Goal: Complete application form

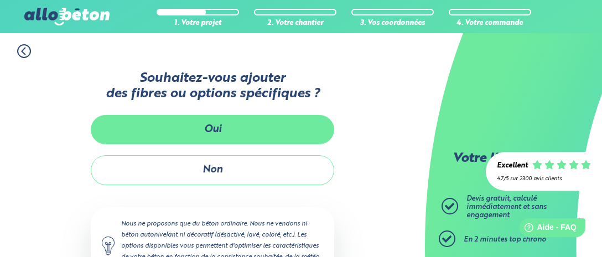
click at [255, 134] on button "Oui" at bounding box center [212, 129] width 243 height 29
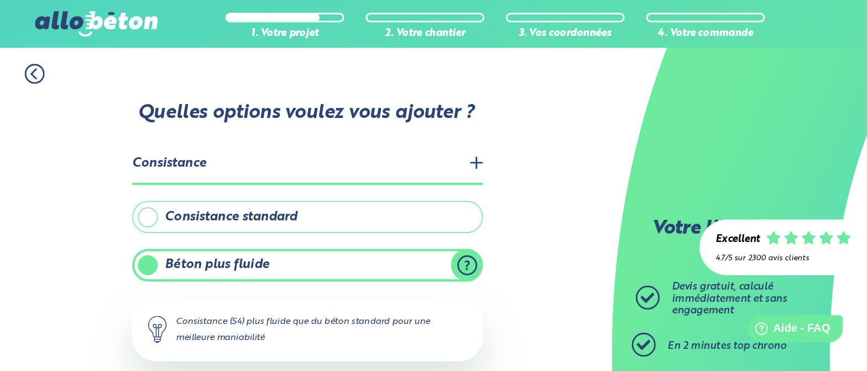
scroll to position [58, 0]
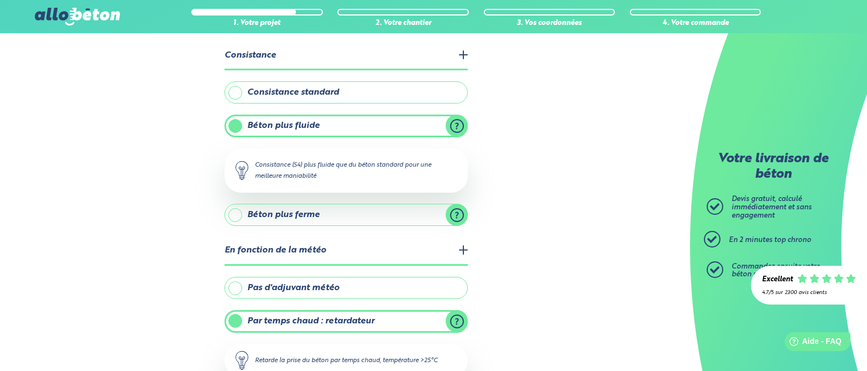
click at [353, 86] on label "Consistance standard" at bounding box center [346, 92] width 243 height 22
click at [0, 0] on input "Consistance standard" at bounding box center [0, 0] width 0 height 0
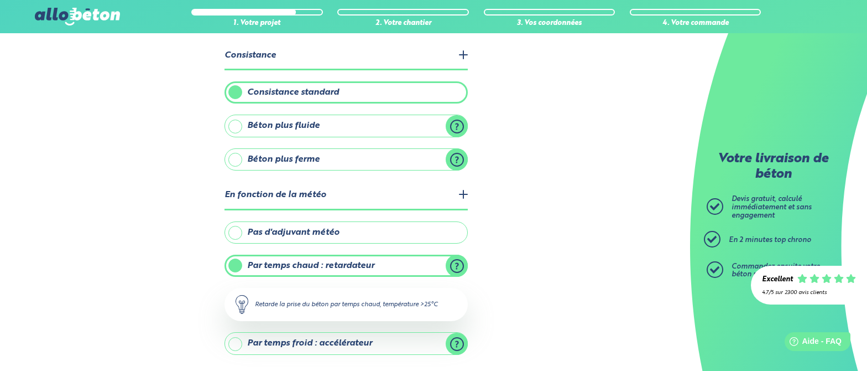
click at [346, 125] on label "Béton plus fluide" at bounding box center [346, 125] width 243 height 22
click at [0, 0] on input "Béton plus fluide" at bounding box center [0, 0] width 0 height 0
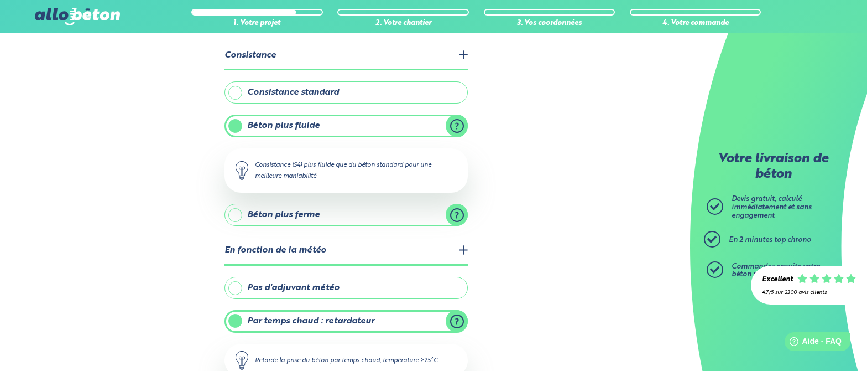
click at [445, 82] on label "Consistance standard" at bounding box center [346, 92] width 243 height 22
click at [0, 0] on input "Consistance standard" at bounding box center [0, 0] width 0 height 0
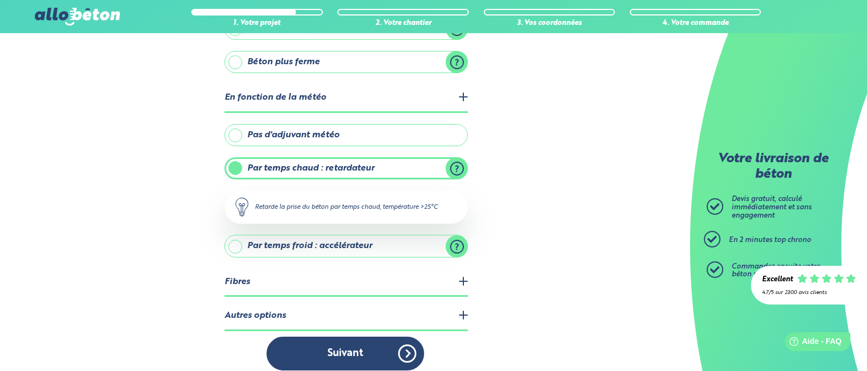
scroll to position [162, 0]
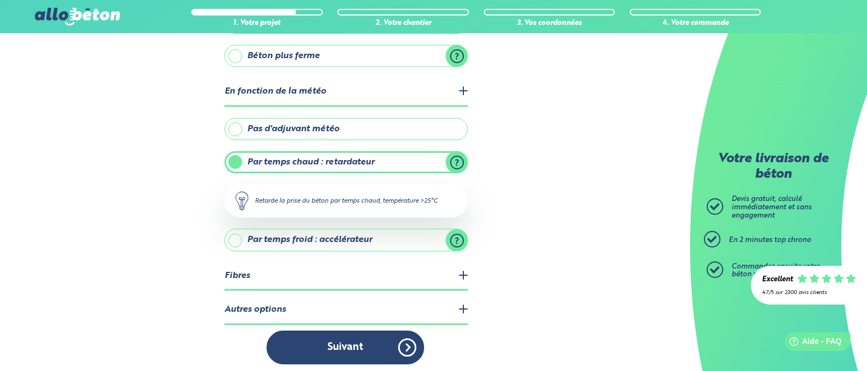
click at [452, 257] on legend "Fibres" at bounding box center [346, 276] width 243 height 28
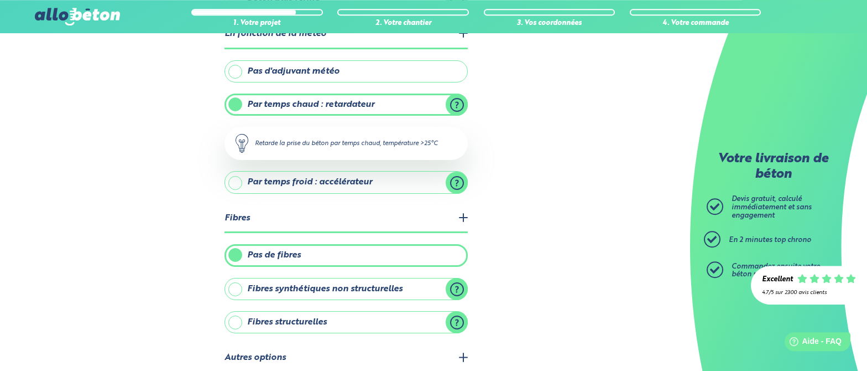
scroll to position [266, 0]
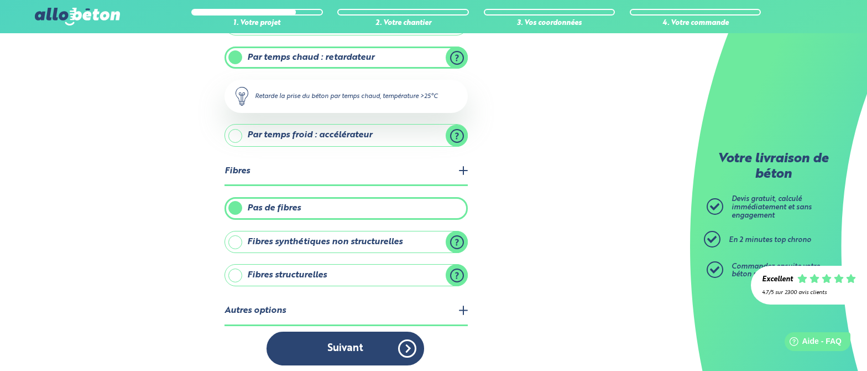
click at [465, 257] on legend "Autres options" at bounding box center [346, 311] width 243 height 28
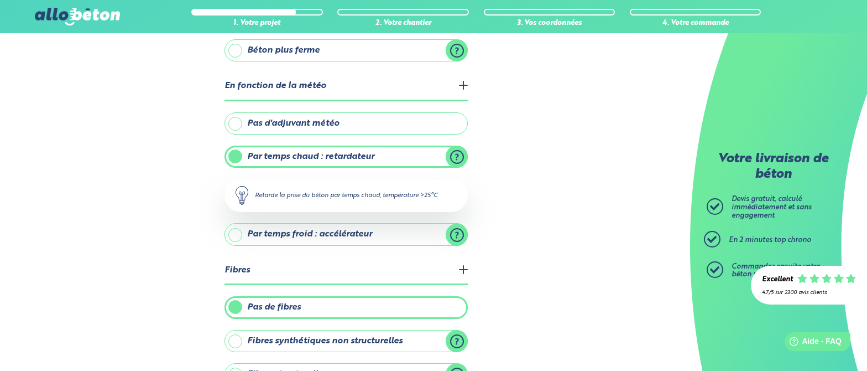
scroll to position [0, 0]
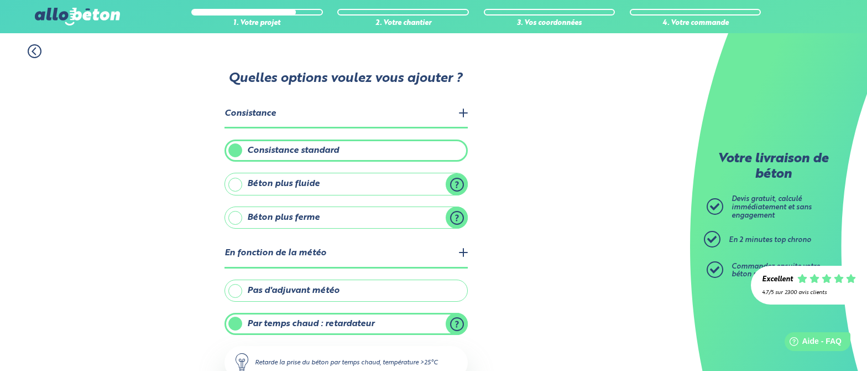
click at [460, 179] on label "Béton plus fluide" at bounding box center [346, 184] width 243 height 22
click at [0, 0] on input "Béton plus fluide" at bounding box center [0, 0] width 0 height 0
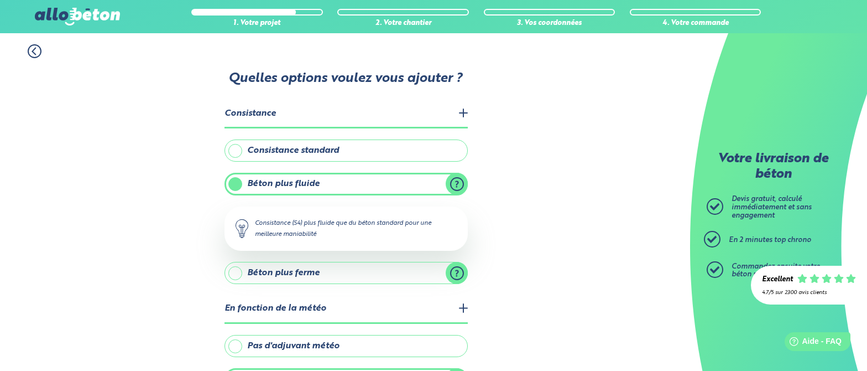
click at [460, 257] on label "Béton plus ferme" at bounding box center [346, 273] width 243 height 22
click at [0, 0] on input "Béton plus ferme" at bounding box center [0, 0] width 0 height 0
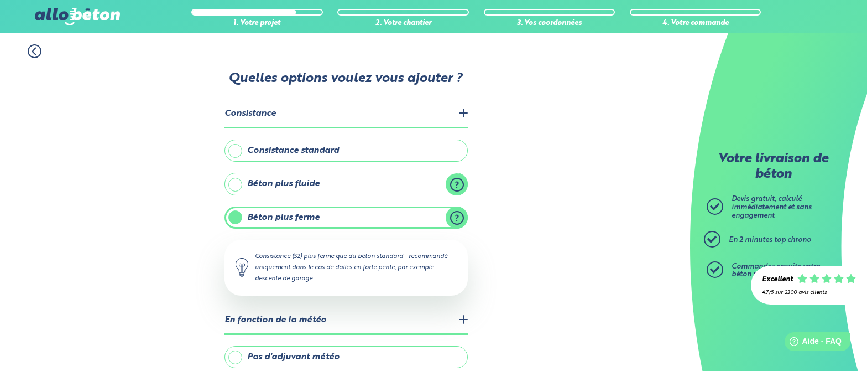
click at [459, 181] on label "Béton plus fluide" at bounding box center [346, 184] width 243 height 22
click at [0, 0] on input "Béton plus fluide" at bounding box center [0, 0] width 0 height 0
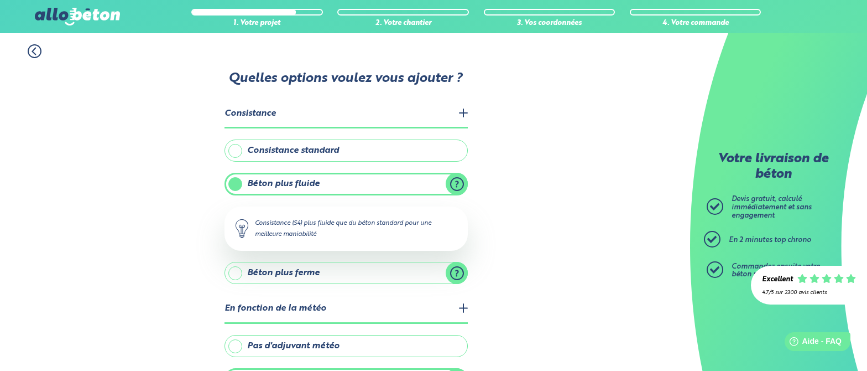
click at [386, 150] on label "Consistance standard" at bounding box center [346, 150] width 243 height 22
click at [0, 0] on input "Consistance standard" at bounding box center [0, 0] width 0 height 0
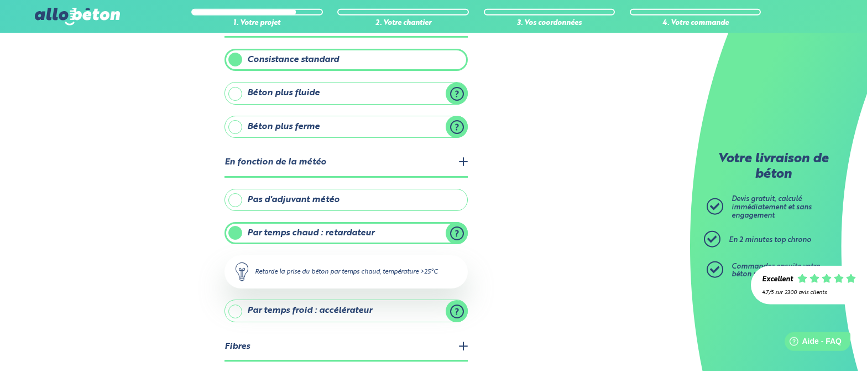
scroll to position [113, 0]
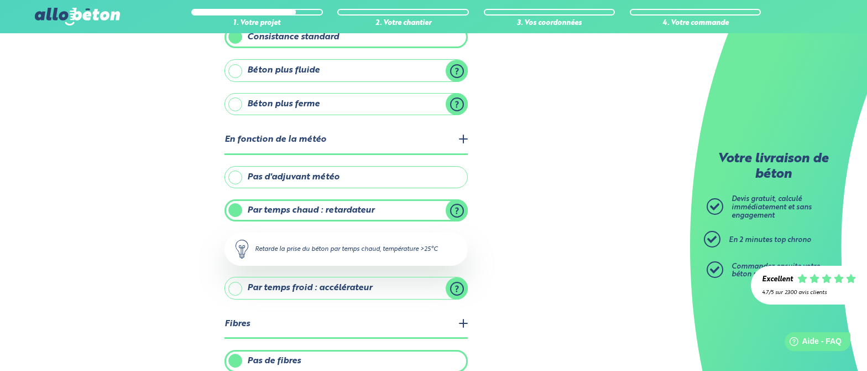
click at [461, 204] on label "Par temps chaud : retardateur" at bounding box center [346, 210] width 243 height 22
click at [0, 0] on input "Par temps chaud : retardateur" at bounding box center [0, 0] width 0 height 0
click at [339, 176] on label "Pas d'adjuvant météo" at bounding box center [346, 177] width 243 height 22
click at [0, 0] on input "Pas d'adjuvant météo" at bounding box center [0, 0] width 0 height 0
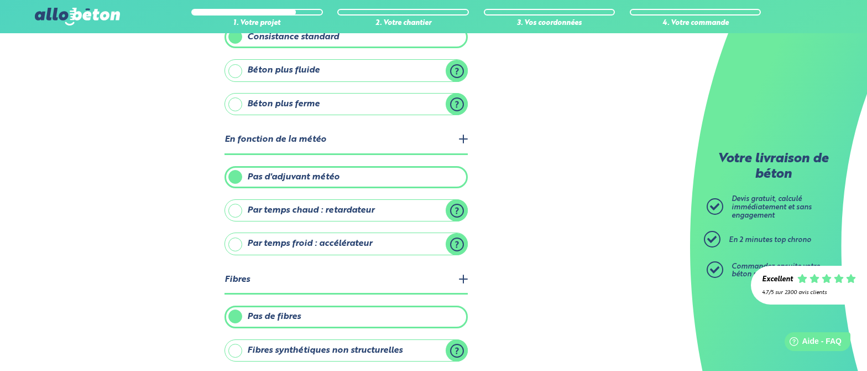
click at [390, 239] on label "Par temps froid : accélérateur" at bounding box center [346, 243] width 243 height 22
click at [0, 0] on input "Par temps froid : accélérateur" at bounding box center [0, 0] width 0 height 0
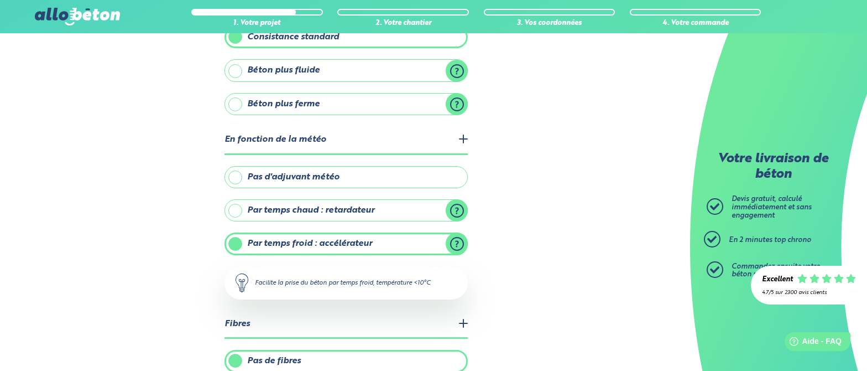
drag, startPoint x: 389, startPoint y: 213, endPoint x: 386, endPoint y: 190, distance: 22.9
click at [389, 211] on label "Par temps chaud : retardateur" at bounding box center [346, 210] width 243 height 22
click at [388, 172] on label "Pas d'adjuvant météo" at bounding box center [346, 177] width 243 height 22
click at [0, 0] on input "Pas d'adjuvant météo" at bounding box center [0, 0] width 0 height 0
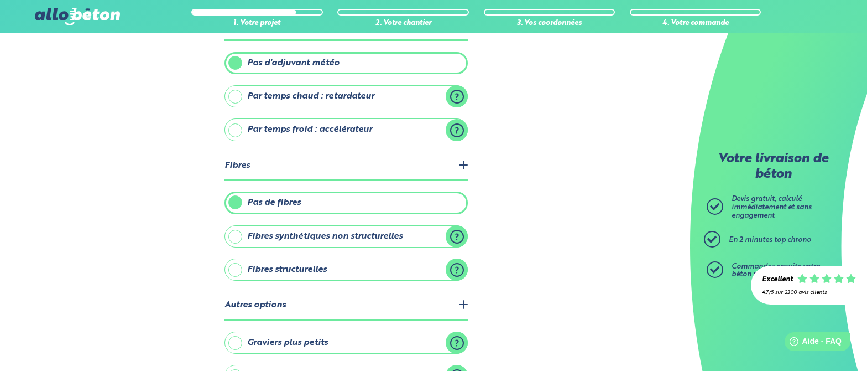
scroll to position [284, 0]
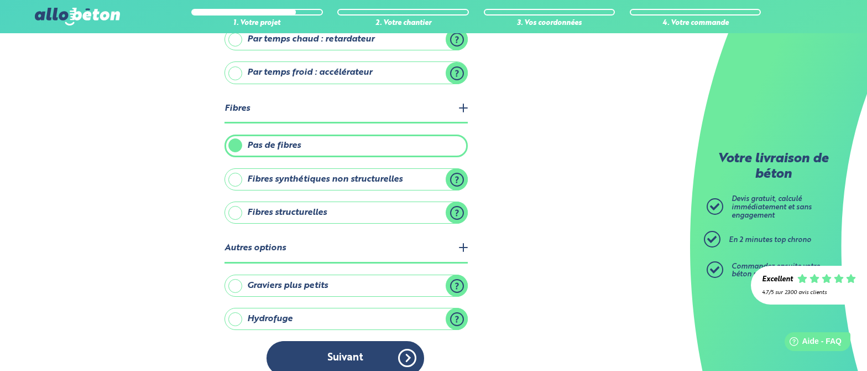
click at [457, 173] on label "Fibres synthétiques non structurelles" at bounding box center [346, 179] width 243 height 22
click at [0, 0] on input "Fibres synthétiques non structurelles" at bounding box center [0, 0] width 0 height 0
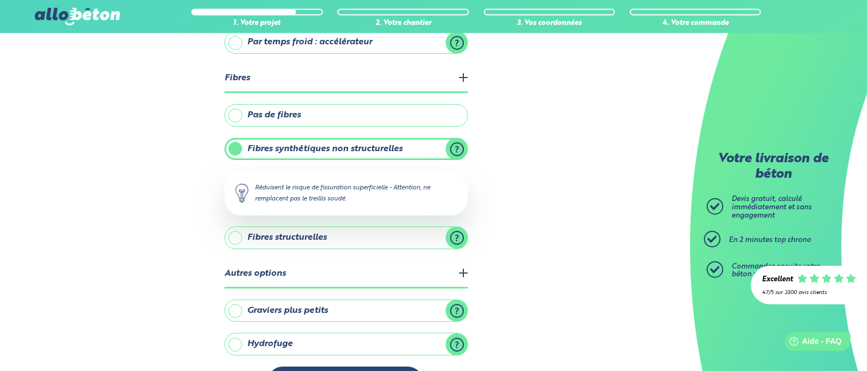
scroll to position [341, 0]
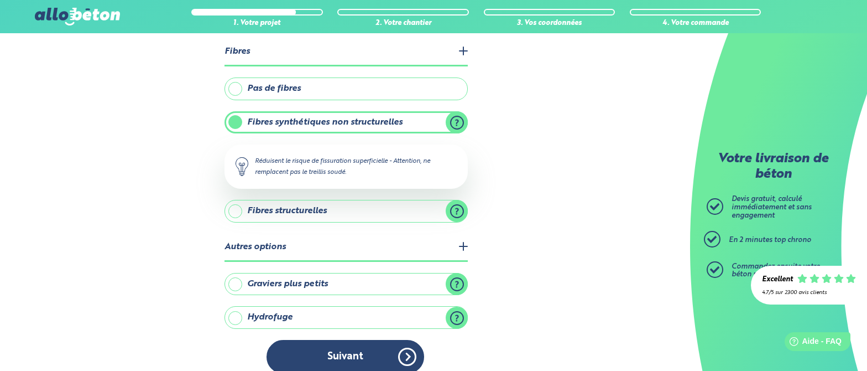
click at [454, 208] on label "Fibres structurelles" at bounding box center [346, 211] width 243 height 22
click at [461, 206] on label "Fibres structurelles" at bounding box center [346, 211] width 243 height 22
click at [0, 0] on input "Fibres structurelles" at bounding box center [0, 0] width 0 height 0
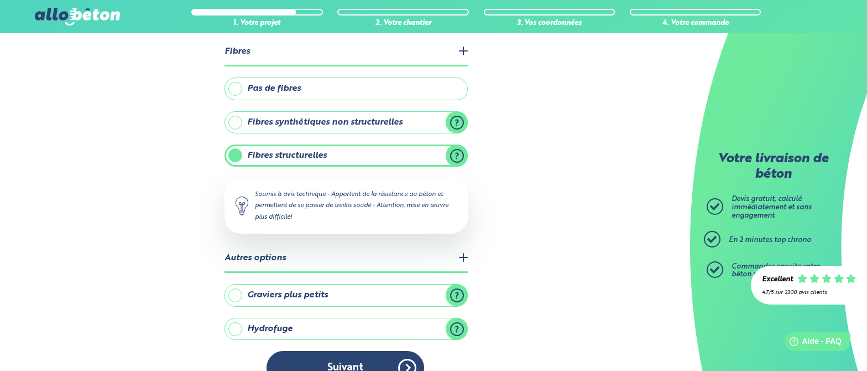
click at [456, 117] on label "Fibres synthétiques non structurelles" at bounding box center [346, 122] width 243 height 22
click at [0, 0] on input "Fibres synthétiques non structurelles" at bounding box center [0, 0] width 0 height 0
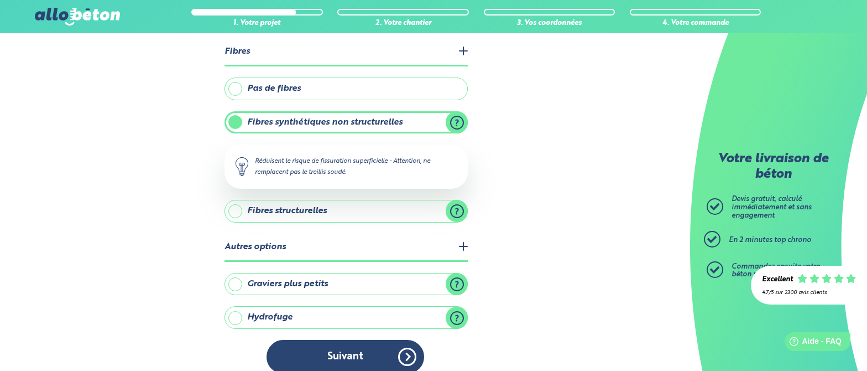
scroll to position [350, 0]
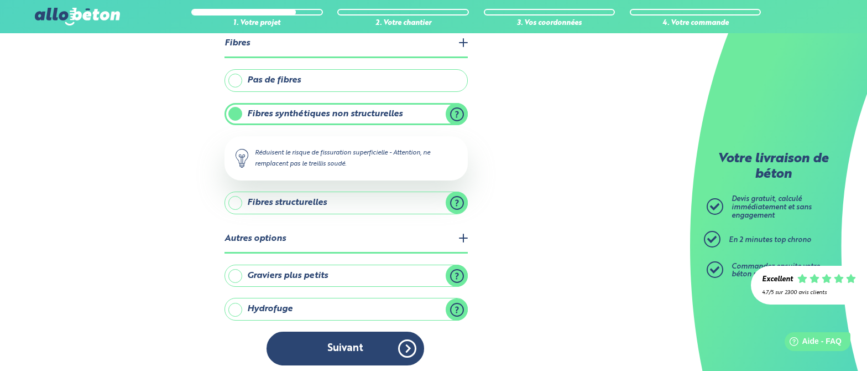
click at [456, 257] on label "Graviers plus petits" at bounding box center [346, 275] width 243 height 22
click at [0, 0] on input "Graviers plus petits" at bounding box center [0, 0] width 0 height 0
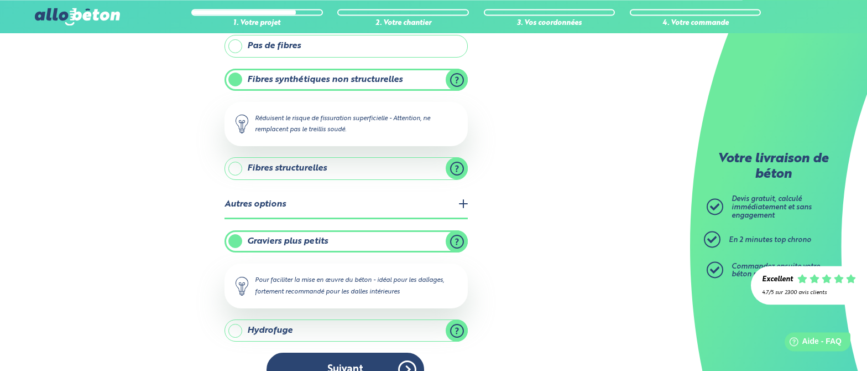
scroll to position [404, 0]
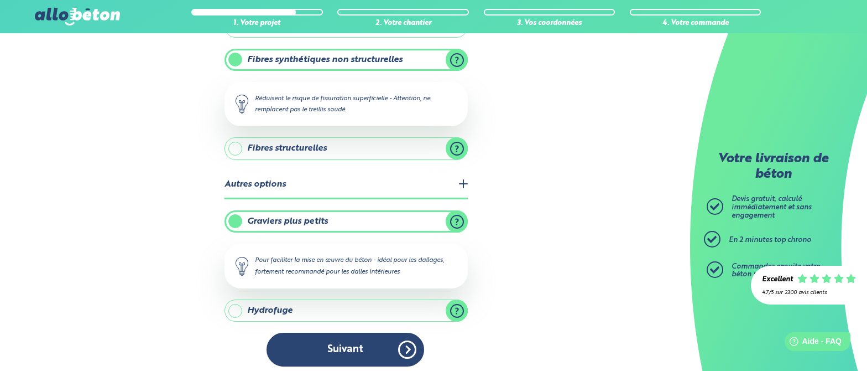
click at [529, 246] on div "1. Votre projet 2. Votre chantier 3. Vos coordonnées 4. Votre commande Quelles …" at bounding box center [345, 3] width 690 height 748
click at [231, 211] on label "Graviers plus petits" at bounding box center [346, 221] width 243 height 22
click at [0, 0] on input "Graviers plus petits" at bounding box center [0, 0] width 0 height 0
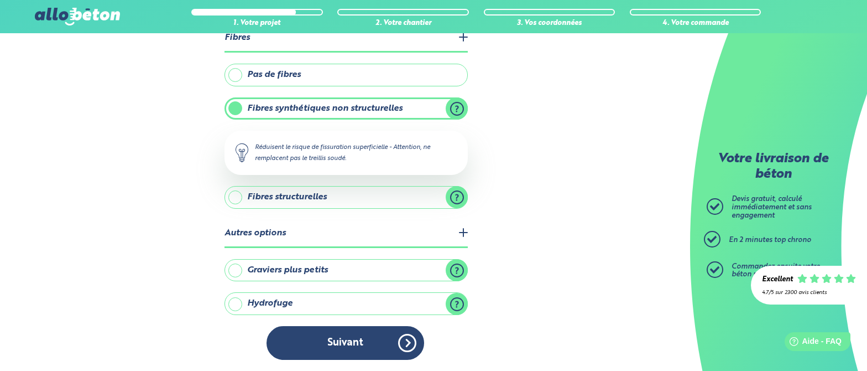
scroll to position [350, 0]
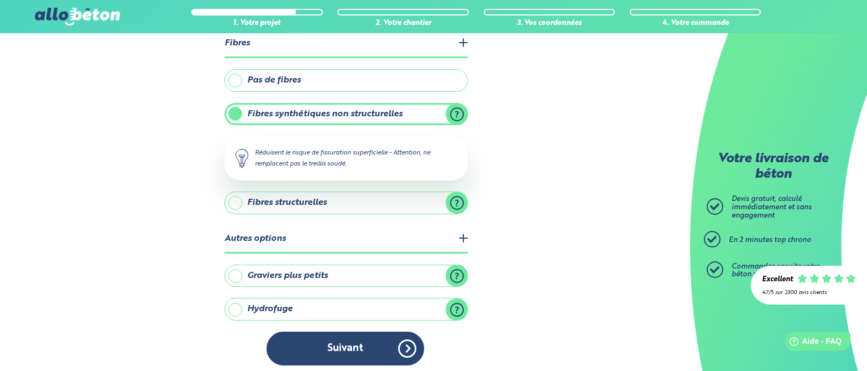
click at [331, 257] on label "Graviers plus petits" at bounding box center [346, 275] width 243 height 22
click at [0, 0] on input "Graviers plus petits" at bounding box center [0, 0] width 0 height 0
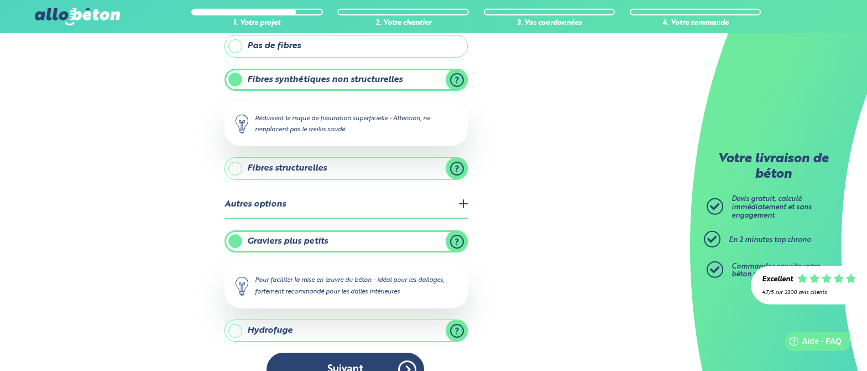
scroll to position [404, 0]
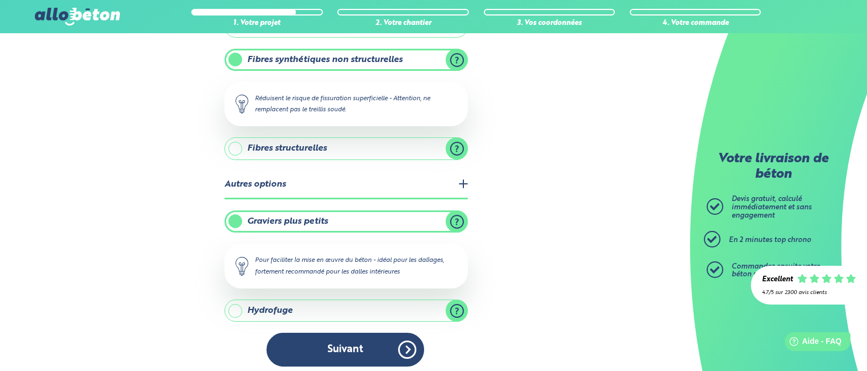
click at [451, 257] on label "Hydrofuge" at bounding box center [346, 310] width 243 height 22
click at [0, 0] on input "Hydrofuge" at bounding box center [0, 0] width 0 height 0
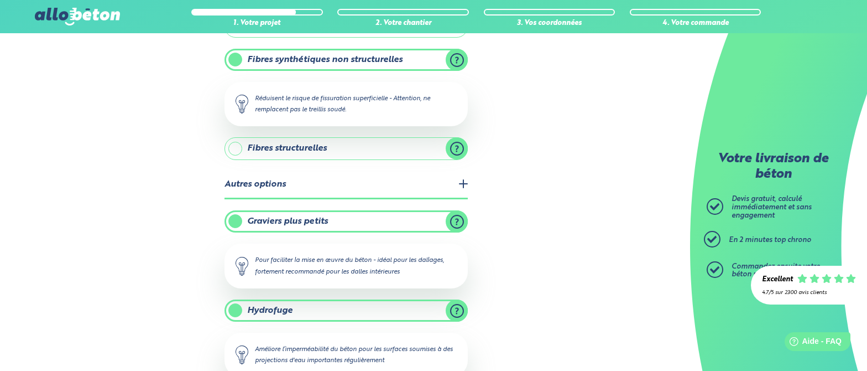
scroll to position [459, 0]
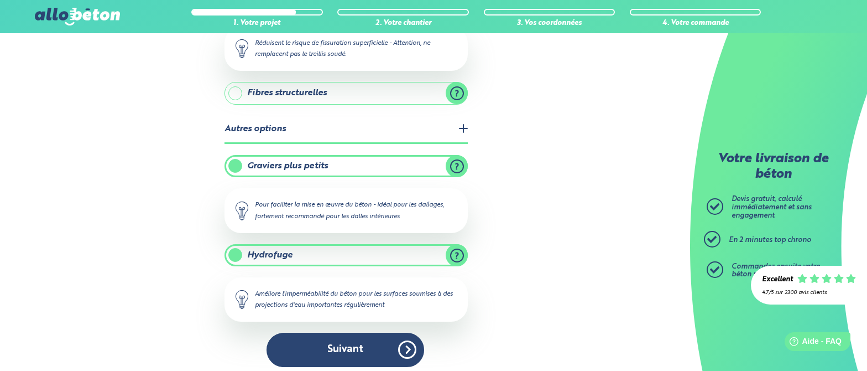
click at [459, 249] on label "Hydrofuge" at bounding box center [346, 255] width 243 height 22
click at [0, 0] on input "Hydrofuge" at bounding box center [0, 0] width 0 height 0
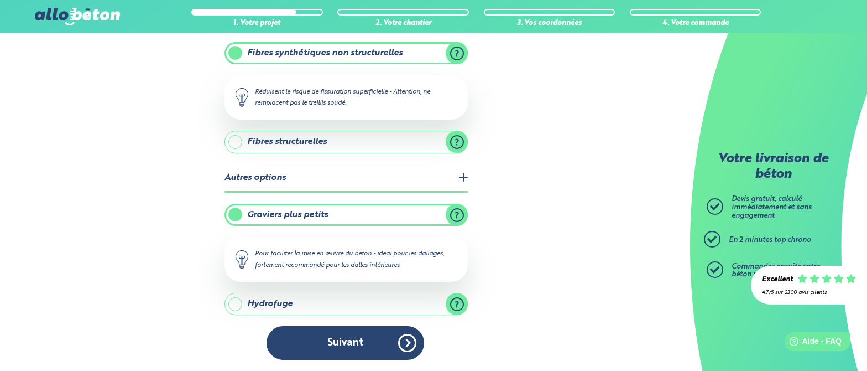
scroll to position [404, 0]
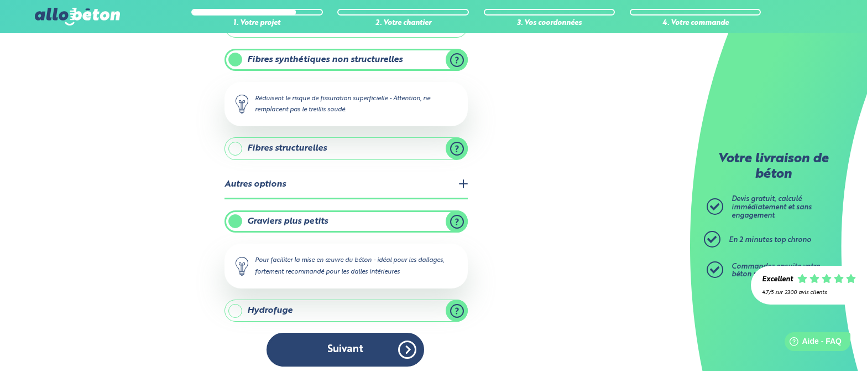
click at [461, 214] on label "Graviers plus petits" at bounding box center [346, 221] width 243 height 22
click at [0, 0] on input "Graviers plus petits" at bounding box center [0, 0] width 0 height 0
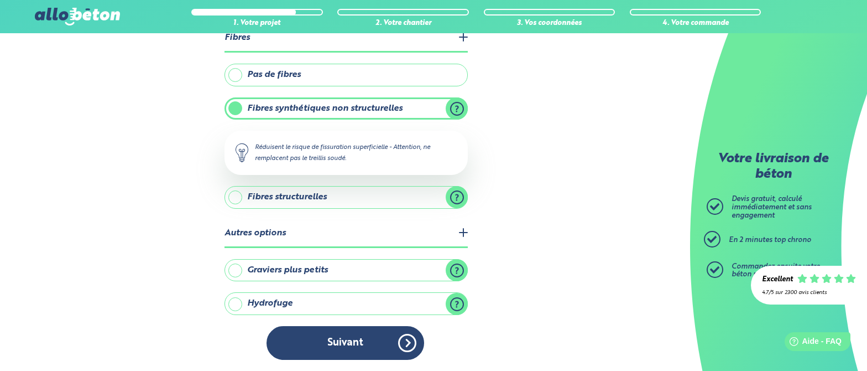
scroll to position [350, 0]
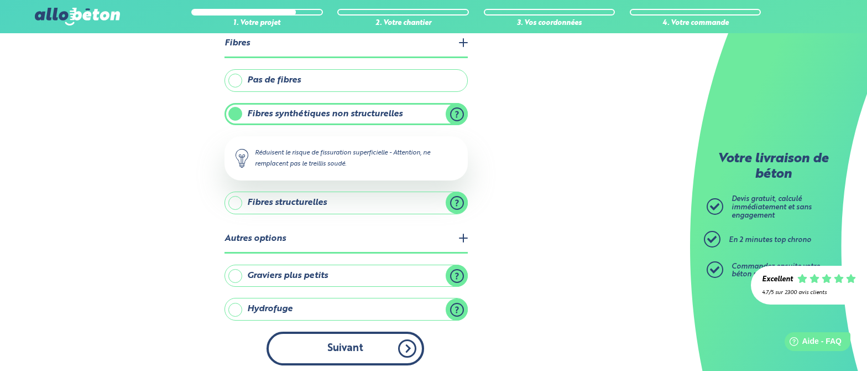
click at [371, 257] on button "Suivant" at bounding box center [346, 348] width 158 height 34
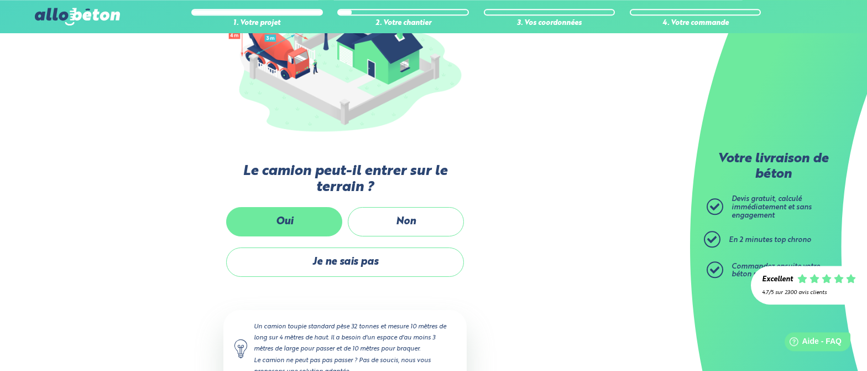
scroll to position [214, 0]
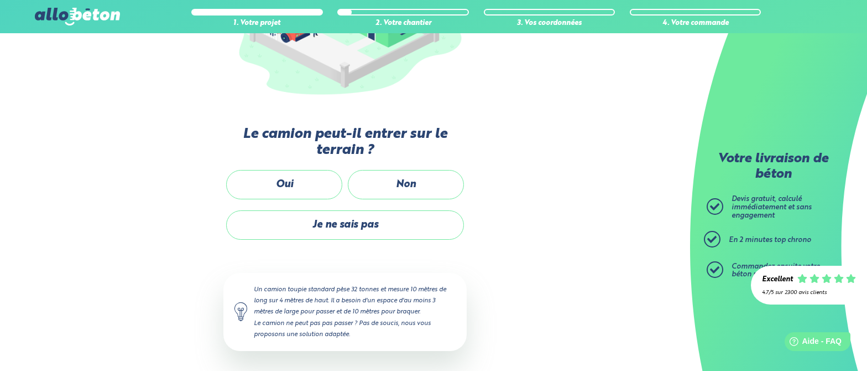
click at [586, 257] on div "1. Votre projet 2. Votre chantier 3. Vos coordonnées 4. Votre commande Passons …" at bounding box center [345, 145] width 690 height 456
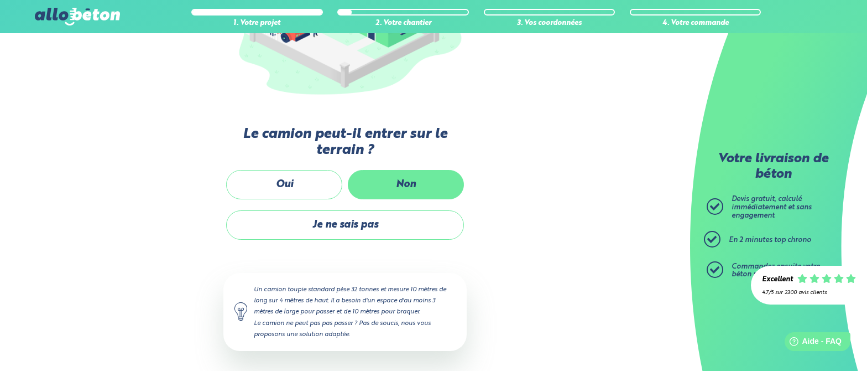
click at [404, 186] on label "Non" at bounding box center [406, 184] width 116 height 29
click at [0, 0] on input "Non" at bounding box center [0, 0] width 0 height 0
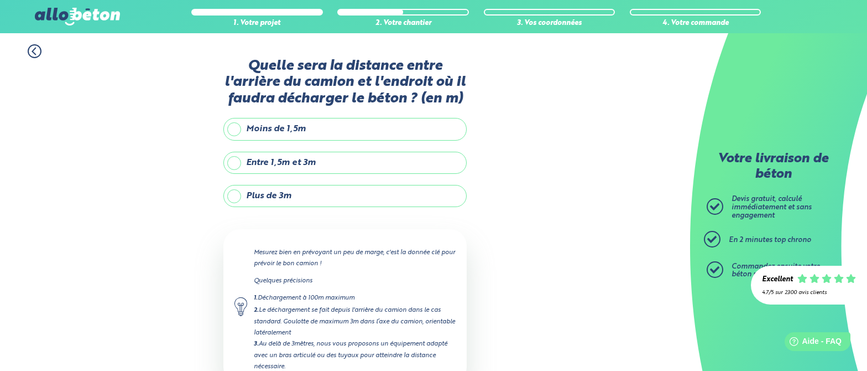
click at [238, 195] on label "Plus de 3m" at bounding box center [344, 196] width 243 height 22
click at [0, 0] on input "Plus de 3m" at bounding box center [0, 0] width 0 height 0
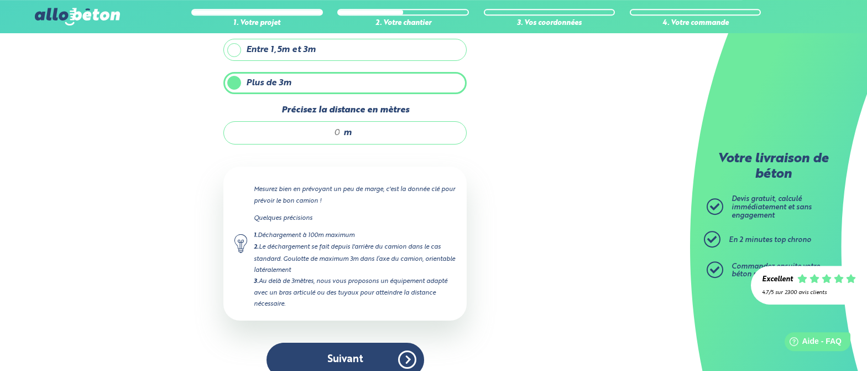
scroll to position [113, 0]
click at [343, 127] on span "m" at bounding box center [347, 132] width 8 height 10
type input "20"
click at [526, 187] on div "1. Votre projet 2. Votre chantier 3. Vos coordonnées 4. Votre commande Quelle s…" at bounding box center [345, 153] width 690 height 467
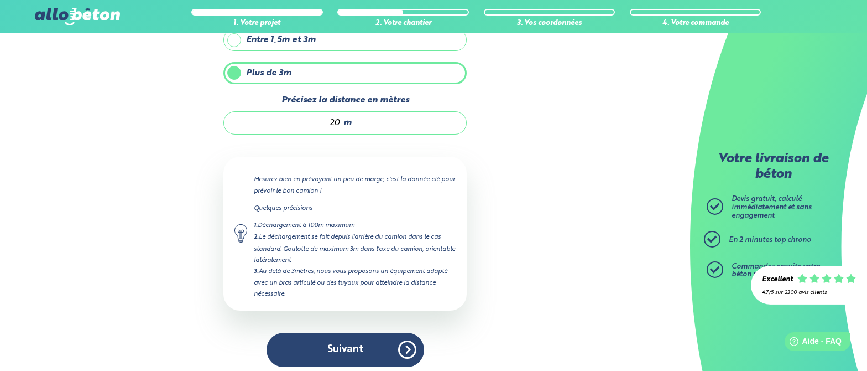
scroll to position [129, 0]
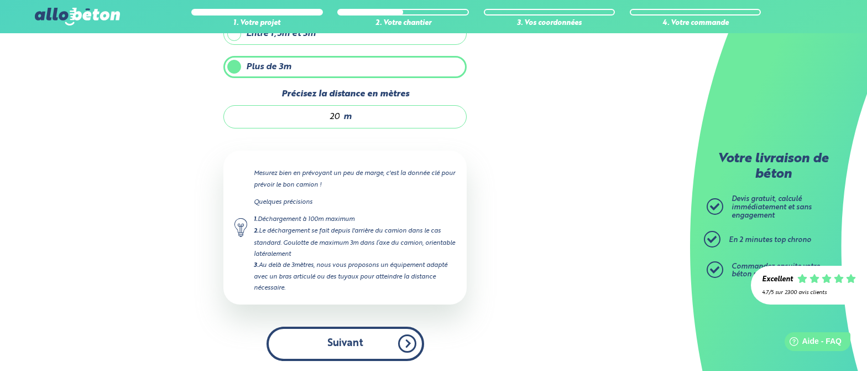
click at [371, 257] on button "Suivant" at bounding box center [346, 343] width 158 height 34
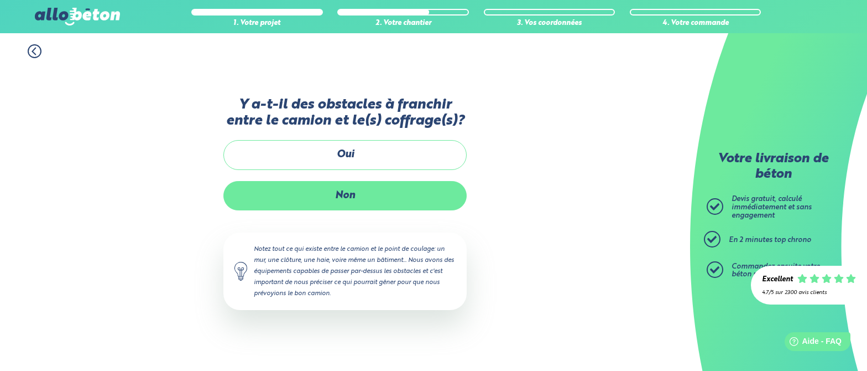
click at [373, 194] on label "Non" at bounding box center [344, 195] width 243 height 29
click at [0, 0] on input "Non" at bounding box center [0, 0] width 0 height 0
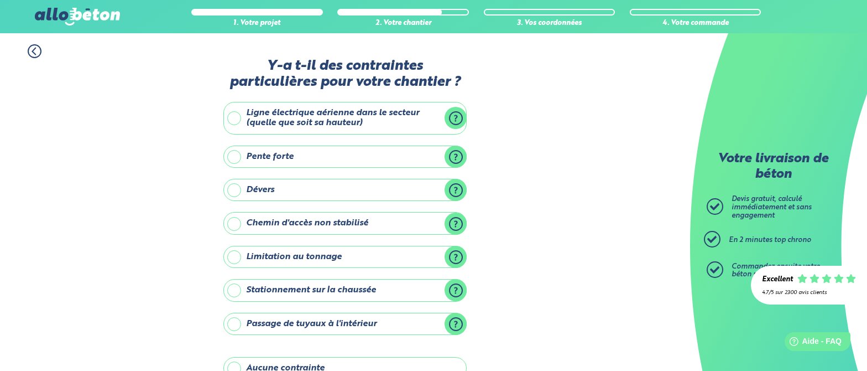
click at [451, 153] on label "Pente forte" at bounding box center [344, 156] width 243 height 22
click at [0, 0] on input "Pente forte" at bounding box center [0, 0] width 0 height 0
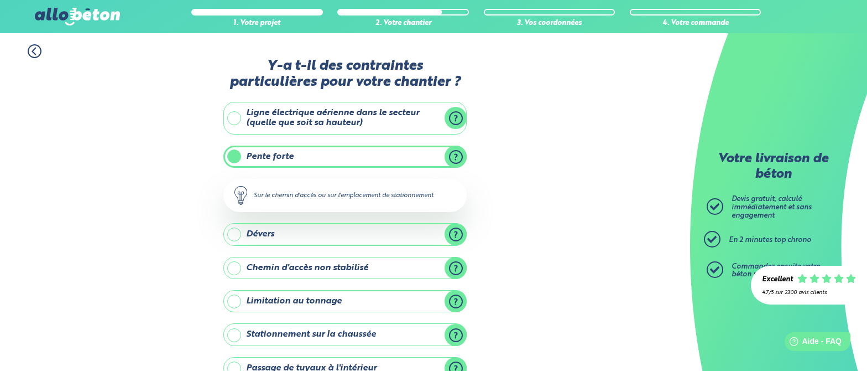
click at [451, 153] on label "Pente forte" at bounding box center [344, 156] width 243 height 22
click at [0, 0] on input "Pente forte" at bounding box center [0, 0] width 0 height 0
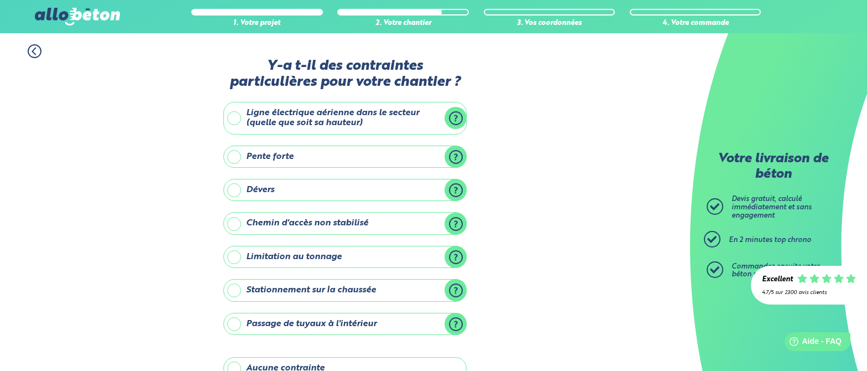
click at [457, 189] on label "Dévers" at bounding box center [344, 190] width 243 height 22
click at [0, 0] on input "Dévers" at bounding box center [0, 0] width 0 height 0
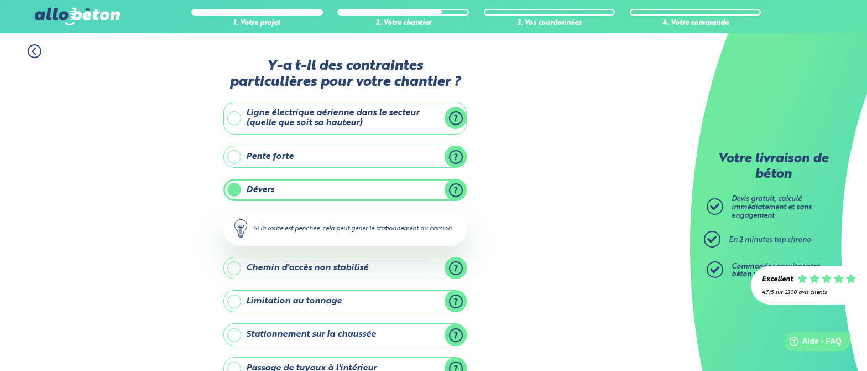
click at [455, 189] on label "Dévers" at bounding box center [344, 190] width 243 height 22
click at [0, 0] on input "Dévers" at bounding box center [0, 0] width 0 height 0
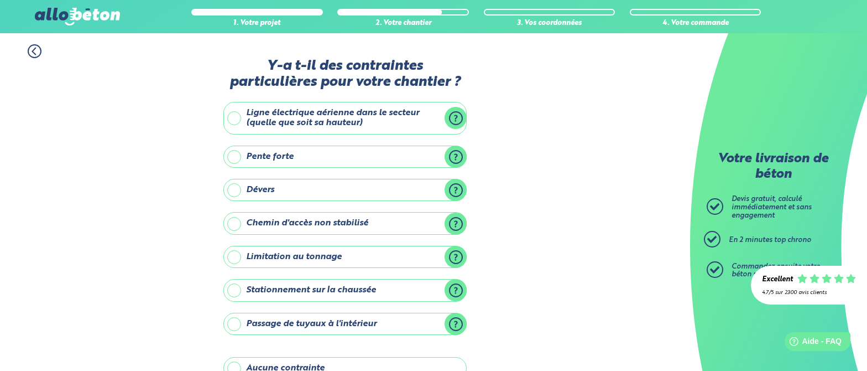
click at [458, 226] on label "Chemin d'accès non stabilisé" at bounding box center [344, 223] width 243 height 22
click at [0, 0] on input "Chemin d'accès non stabilisé" at bounding box center [0, 0] width 0 height 0
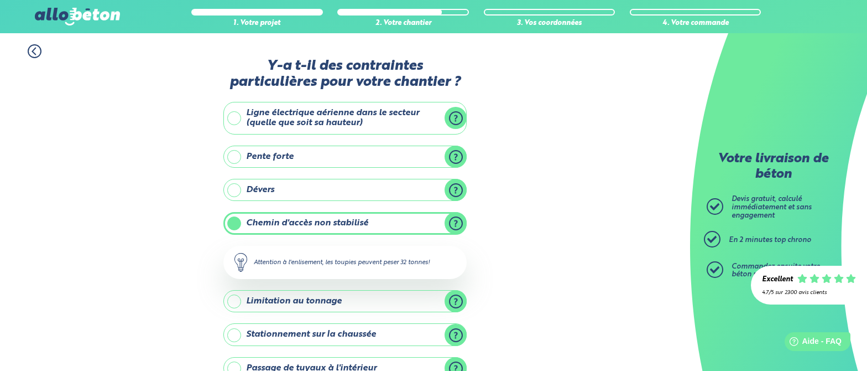
click at [458, 226] on label "Chemin d'accès non stabilisé" at bounding box center [344, 223] width 243 height 22
click at [0, 0] on input "Chemin d'accès non stabilisé" at bounding box center [0, 0] width 0 height 0
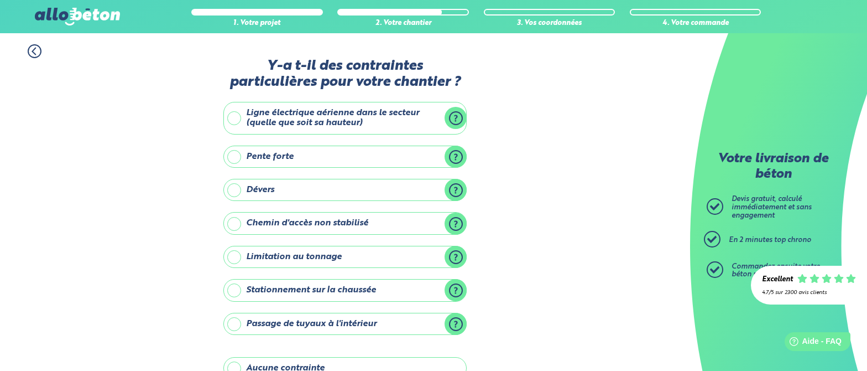
click at [458, 226] on label "Chemin d'accès non stabilisé" at bounding box center [344, 223] width 243 height 22
click at [0, 0] on input "Chemin d'accès non stabilisé" at bounding box center [0, 0] width 0 height 0
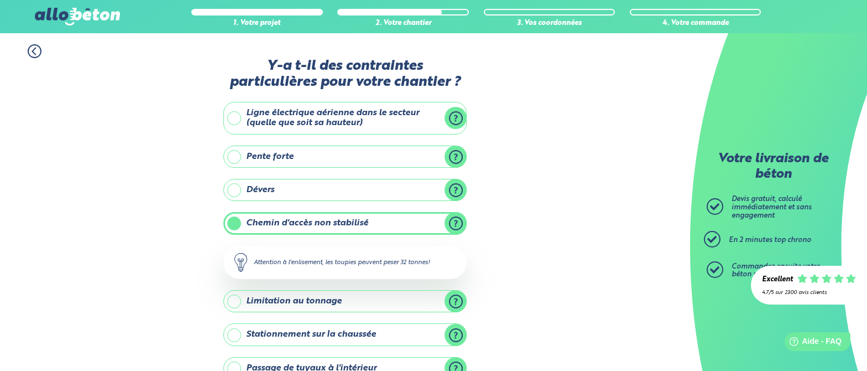
click at [458, 226] on label "Chemin d'accès non stabilisé" at bounding box center [344, 223] width 243 height 22
click at [0, 0] on input "Chemin d'accès non stabilisé" at bounding box center [0, 0] width 0 height 0
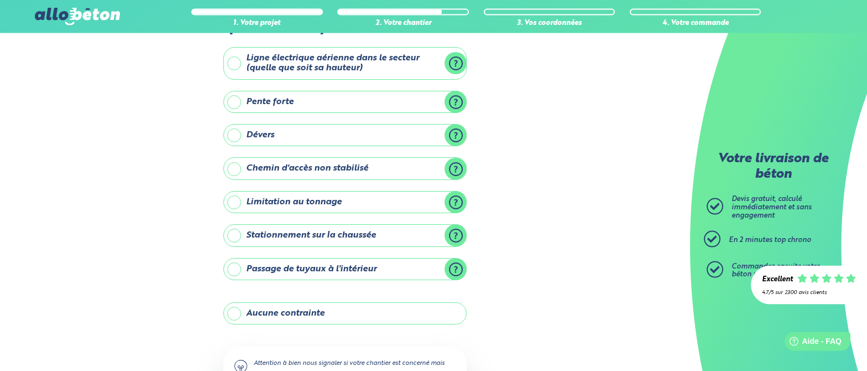
scroll to position [56, 0]
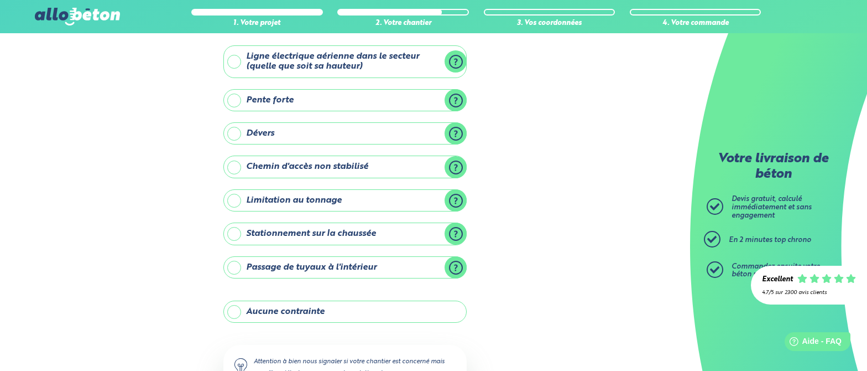
click at [455, 200] on label "Limitation au tonnage" at bounding box center [344, 200] width 243 height 22
click at [0, 0] on input "Limitation au tonnage" at bounding box center [0, 0] width 0 height 0
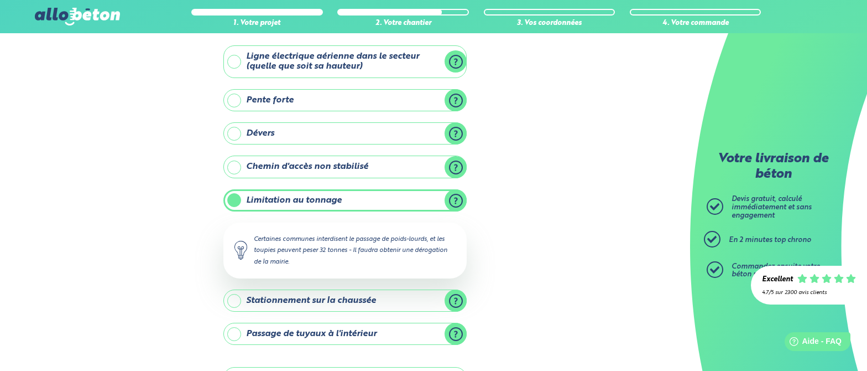
click at [455, 200] on label "Limitation au tonnage" at bounding box center [344, 200] width 243 height 22
click at [0, 0] on input "Limitation au tonnage" at bounding box center [0, 0] width 0 height 0
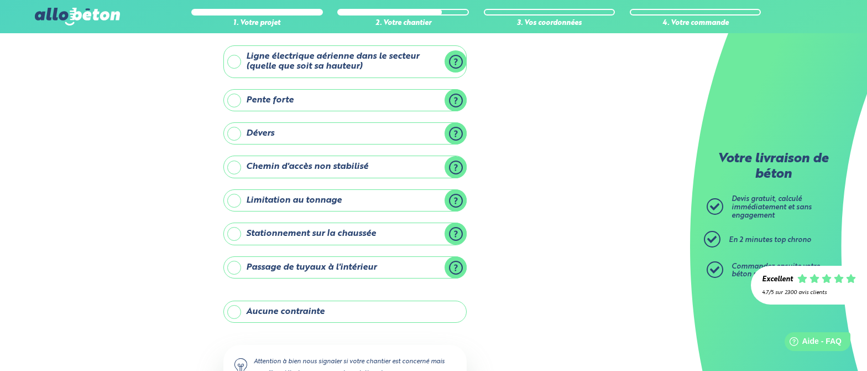
click at [450, 231] on label "Stationnement sur la chaussée" at bounding box center [344, 233] width 243 height 22
click at [0, 0] on input "Stationnement sur la chaussée" at bounding box center [0, 0] width 0 height 0
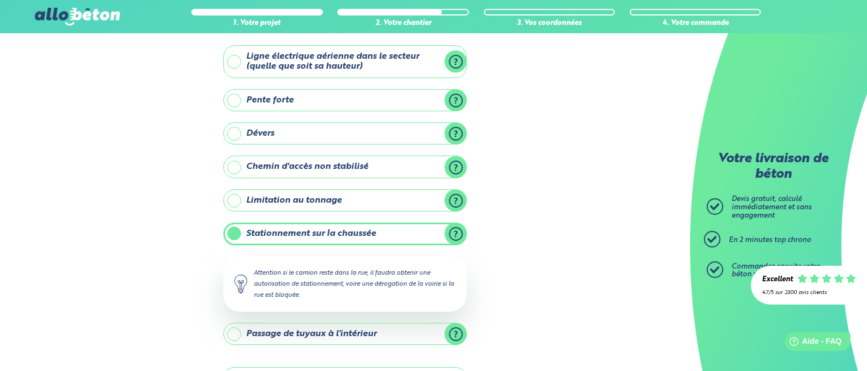
click at [454, 231] on label "Stationnement sur la chaussée" at bounding box center [344, 233] width 243 height 22
click at [0, 0] on input "Stationnement sur la chaussée" at bounding box center [0, 0] width 0 height 0
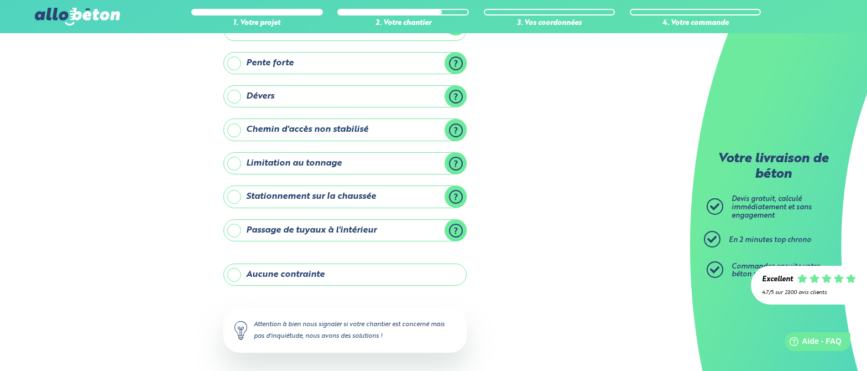
scroll to position [113, 0]
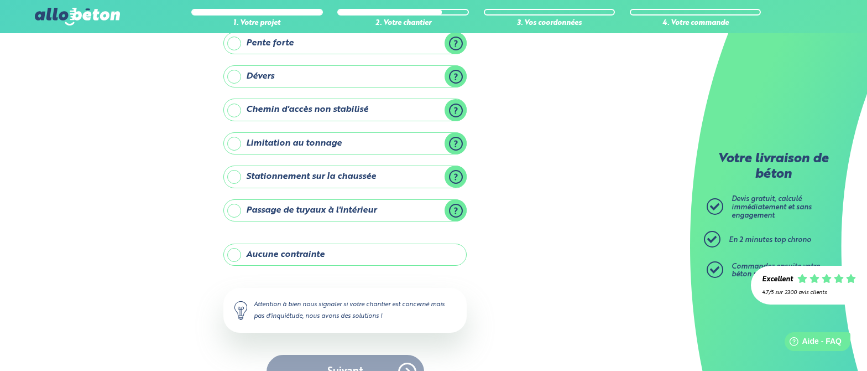
click at [459, 211] on label "Passage de tuyaux à l'intérieur" at bounding box center [344, 210] width 243 height 22
click at [0, 0] on input "Passage de tuyaux à l'intérieur" at bounding box center [0, 0] width 0 height 0
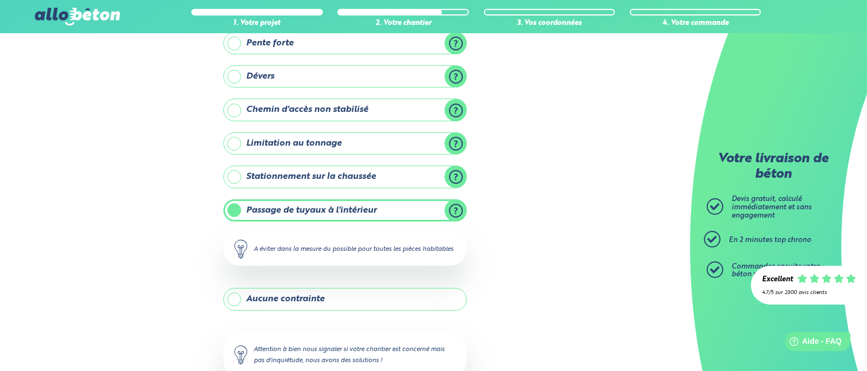
click at [459, 211] on label "Passage de tuyaux à l'intérieur" at bounding box center [344, 210] width 243 height 22
click at [0, 0] on input "Passage de tuyaux à l'intérieur" at bounding box center [0, 0] width 0 height 0
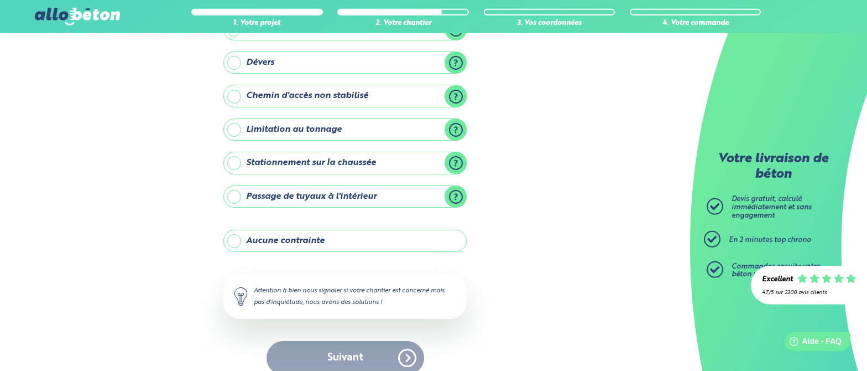
scroll to position [139, 0]
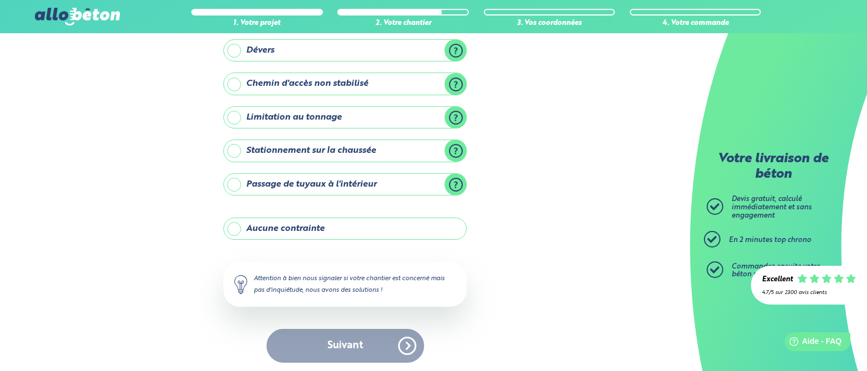
click at [235, 226] on label "Aucune contrainte" at bounding box center [344, 228] width 243 height 22
click at [0, 0] on input "Aucune contrainte" at bounding box center [0, 0] width 0 height 0
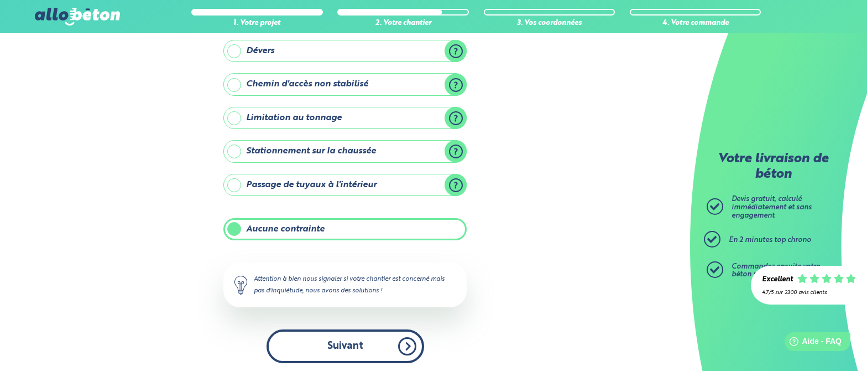
click at [376, 257] on button "Suivant" at bounding box center [346, 346] width 158 height 34
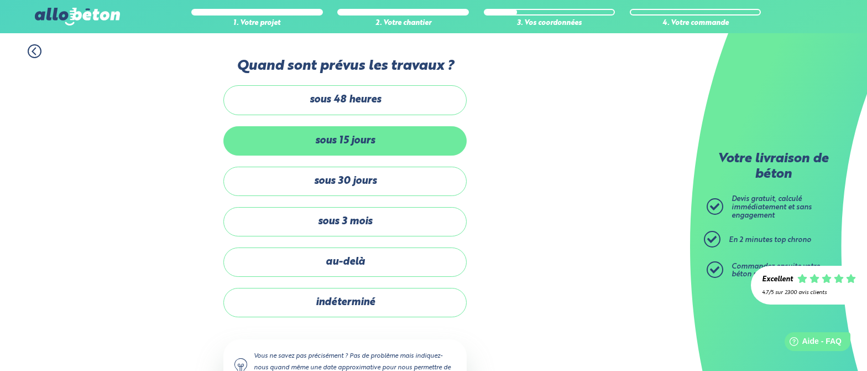
click at [413, 138] on label "sous 15 jours" at bounding box center [344, 140] width 243 height 29
click at [0, 0] on input "sous 15 jours" at bounding box center [0, 0] width 0 height 0
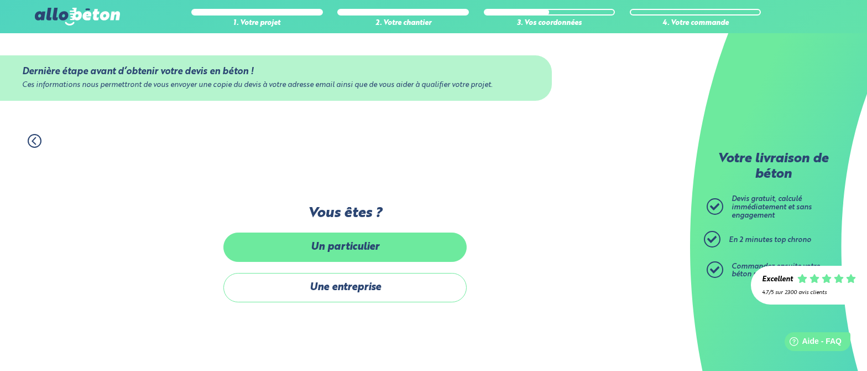
click at [399, 250] on label "Un particulier" at bounding box center [344, 246] width 243 height 29
click at [0, 0] on input "Un particulier" at bounding box center [0, 0] width 0 height 0
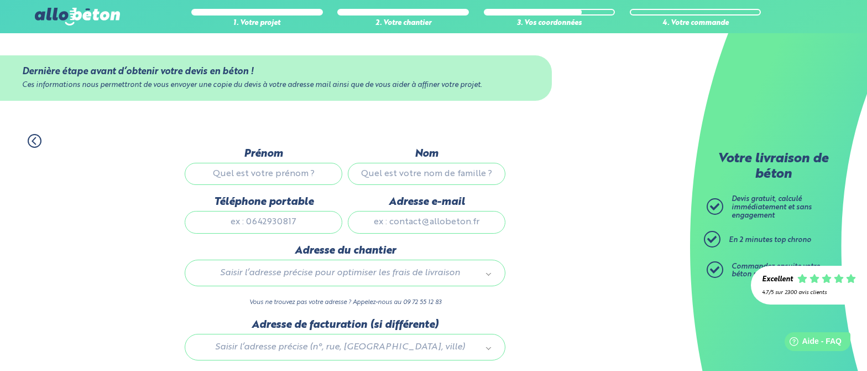
click at [280, 174] on input "Prénom" at bounding box center [264, 174] width 158 height 22
type input "lahcen"
type input "id taleb"
type input "0623840539"
type input "lahcen.idtaleb@gmail.com"
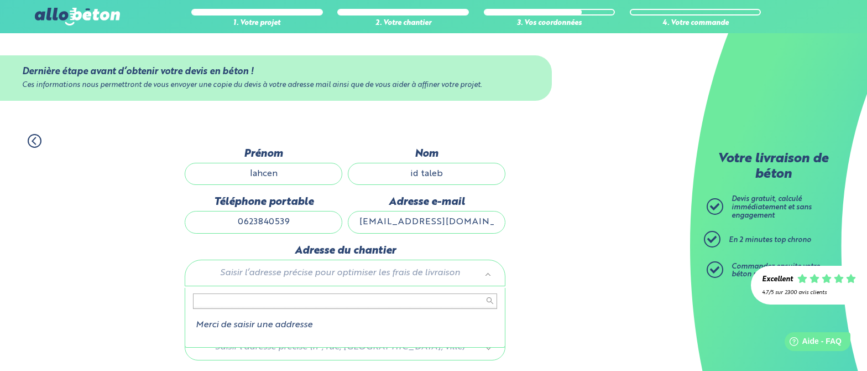
click at [328, 257] on body "09 72 55 12 83 Conseils et Appel Gratuits nos produits le béton prêt à l'emploi…" at bounding box center [433, 224] width 867 height 448
type input "é"
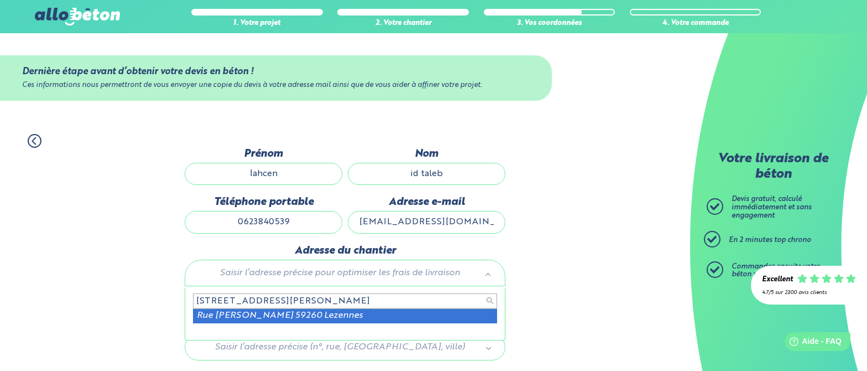
click at [235, 257] on input "22 rue pierre semard 59260 lezennes" at bounding box center [345, 300] width 304 height 15
drag, startPoint x: 235, startPoint y: 304, endPoint x: 270, endPoint y: 304, distance: 34.9
click at [270, 257] on input "22 rue pierre semard 59260 lezennes" at bounding box center [345, 300] width 304 height 15
click at [265, 257] on input "22 rue raymond monnet 59260 lezennes" at bounding box center [345, 300] width 304 height 15
type input "22 rue raymond monnet 59260 lezennes"
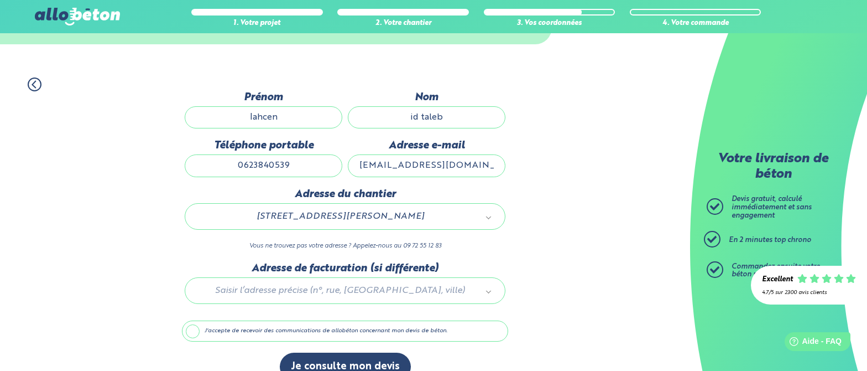
scroll to position [81, 0]
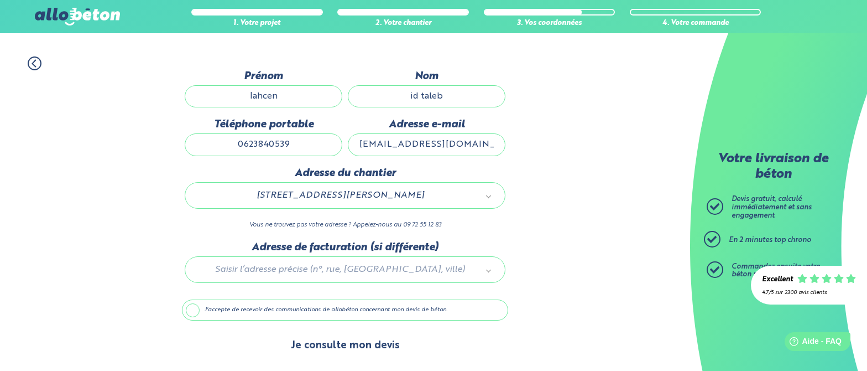
click at [316, 257] on button "Je consulte mon devis" at bounding box center [345, 345] width 131 height 28
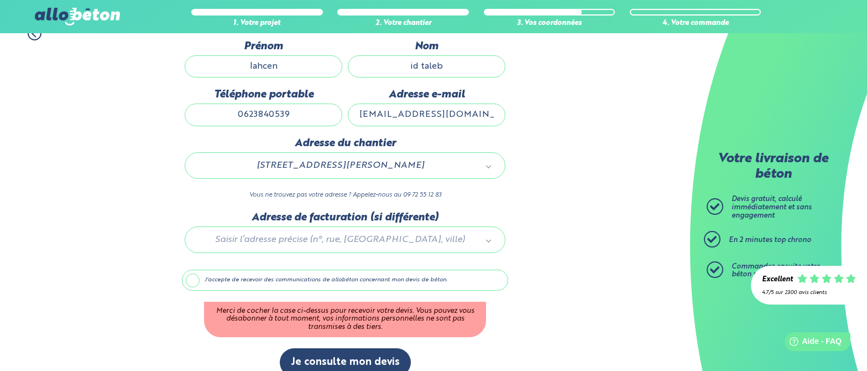
scroll to position [128, 0]
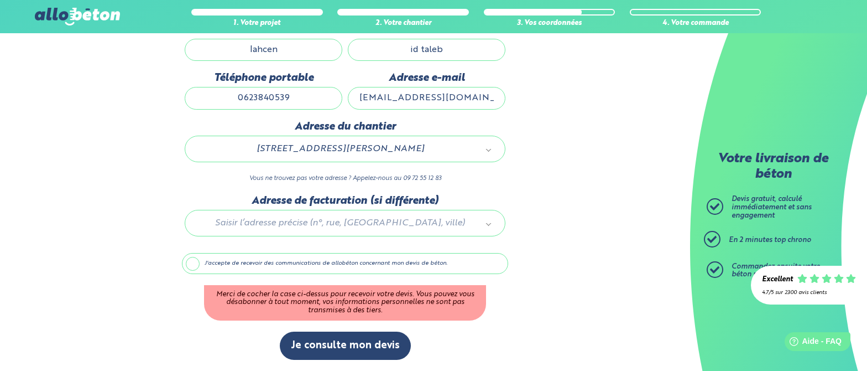
click at [194, 257] on label "J'accepte de recevoir des communications de allobéton concernant mon devis de b…" at bounding box center [345, 263] width 326 height 21
click at [0, 0] on input "J'accepte de recevoir des communications de allobéton concernant mon devis de b…" at bounding box center [0, 0] width 0 height 0
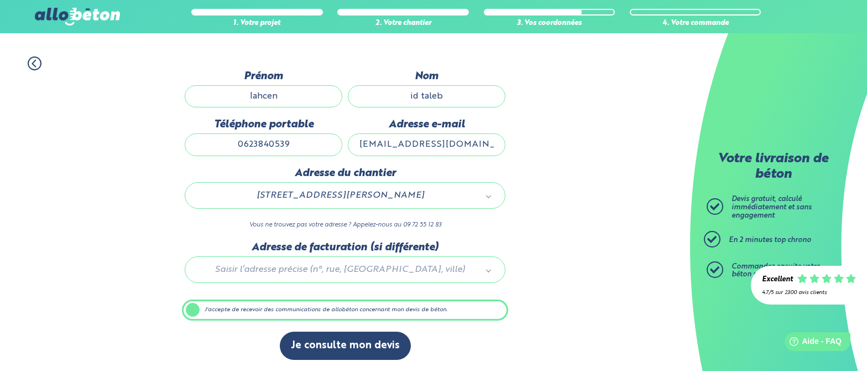
scroll to position [81, 0]
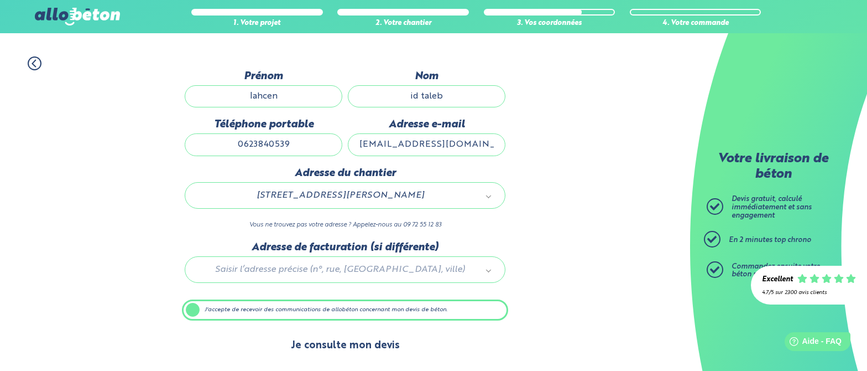
click at [336, 257] on button "Je consulte mon devis" at bounding box center [345, 345] width 131 height 28
